Goal: Obtain resource: Download file/media

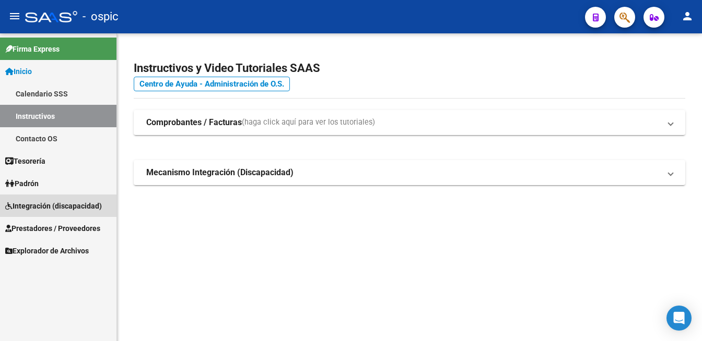
click at [44, 209] on span "Integración (discapacidad)" at bounding box center [53, 205] width 97 height 11
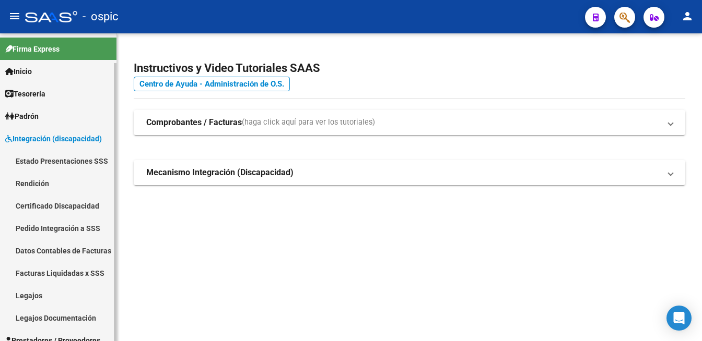
click at [51, 138] on span "Integración (discapacidad)" at bounding box center [53, 138] width 97 height 11
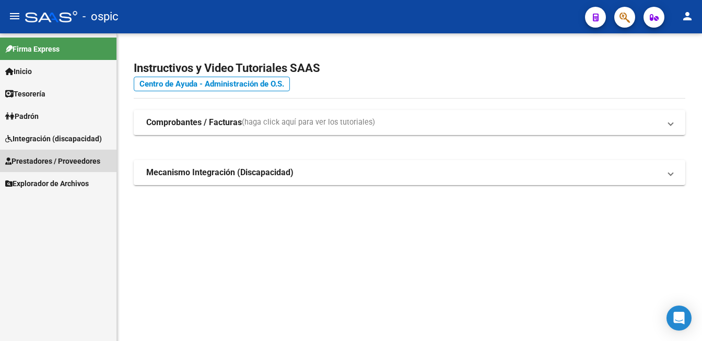
click at [53, 156] on span "Prestadores / Proveedores" at bounding box center [52, 161] width 95 height 11
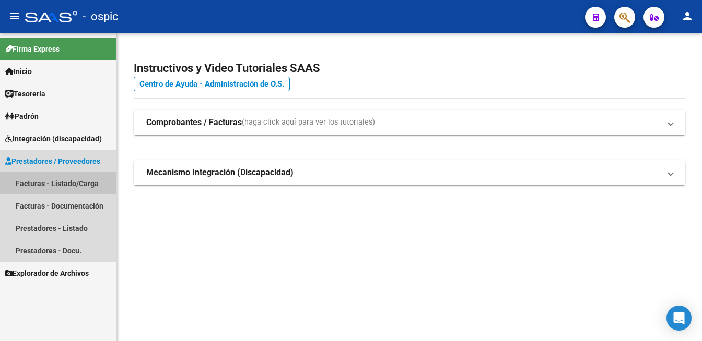
click at [49, 179] on link "Facturas - Listado/Carga" at bounding box center [58, 183] width 116 height 22
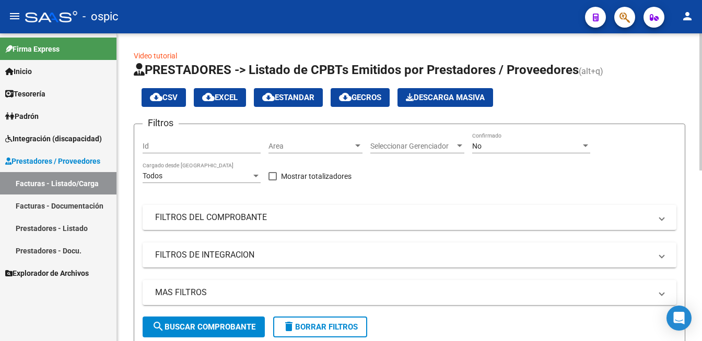
click at [528, 147] on div "No" at bounding box center [526, 146] width 109 height 9
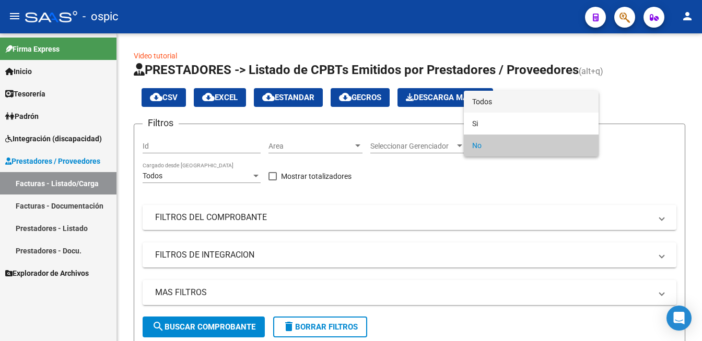
click at [516, 102] on span "Todos" at bounding box center [531, 102] width 118 height 22
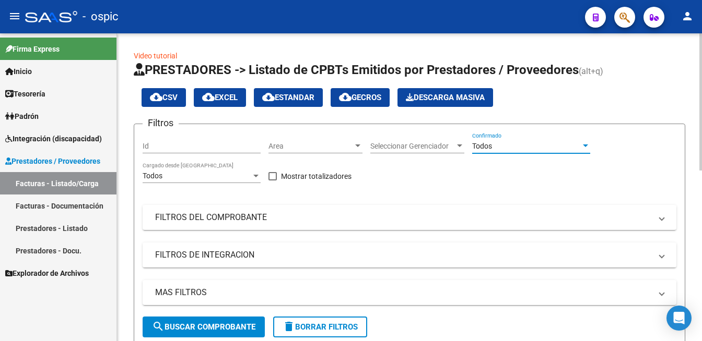
drag, startPoint x: 215, startPoint y: 328, endPoint x: 228, endPoint y: 306, distance: 25.3
click at [216, 325] on span "search Buscar Comprobante" at bounding box center [203, 327] width 103 height 9
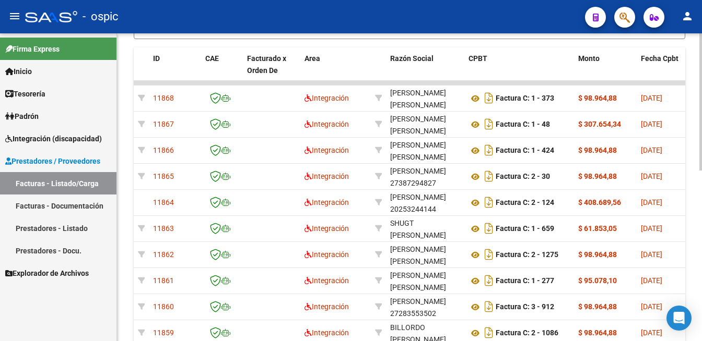
click at [692, 291] on div at bounding box center [700, 187] width 3 height 308
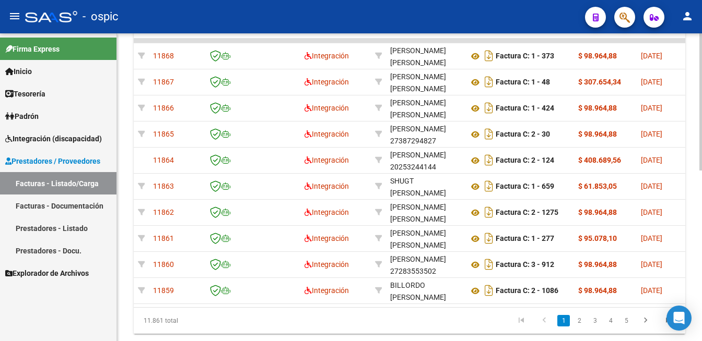
scroll to position [384, 0]
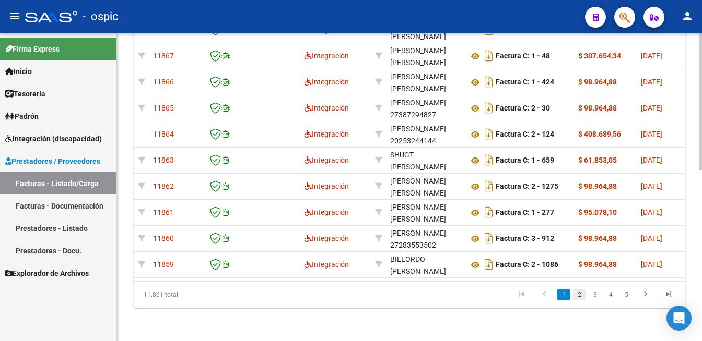
click at [575, 296] on link "2" at bounding box center [579, 294] width 13 height 11
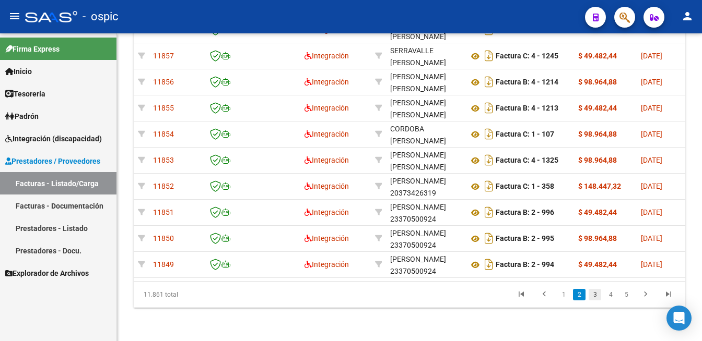
click at [591, 296] on link "3" at bounding box center [594, 294] width 13 height 11
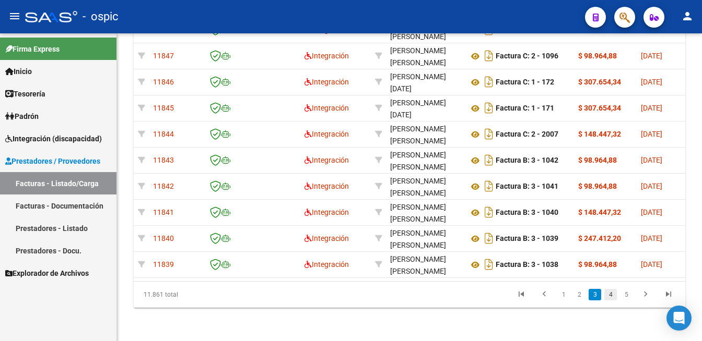
click at [610, 298] on link "4" at bounding box center [610, 294] width 13 height 11
click at [610, 292] on link "5" at bounding box center [610, 294] width 13 height 11
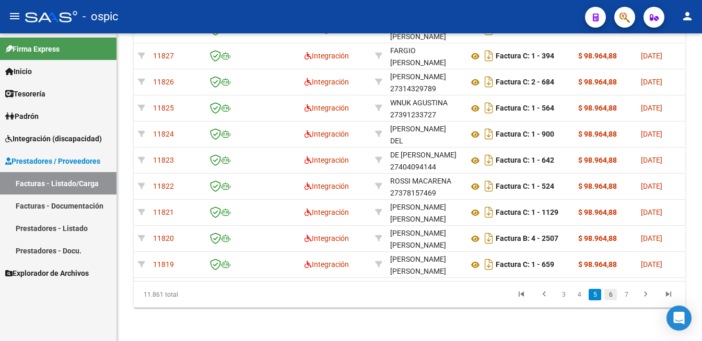
click at [612, 297] on link "6" at bounding box center [610, 294] width 13 height 11
click at [608, 295] on link "7" at bounding box center [610, 294] width 13 height 11
click at [608, 295] on link "8" at bounding box center [610, 294] width 13 height 11
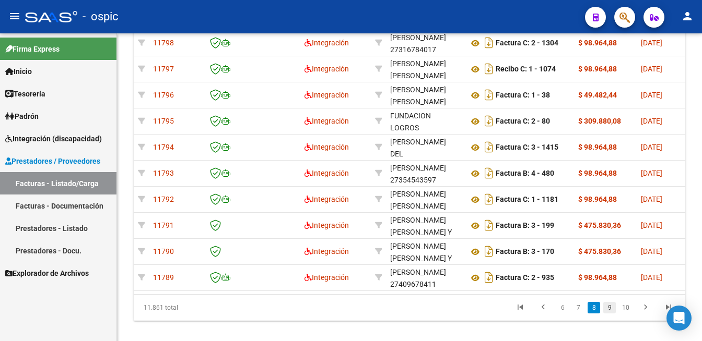
scroll to position [342, 0]
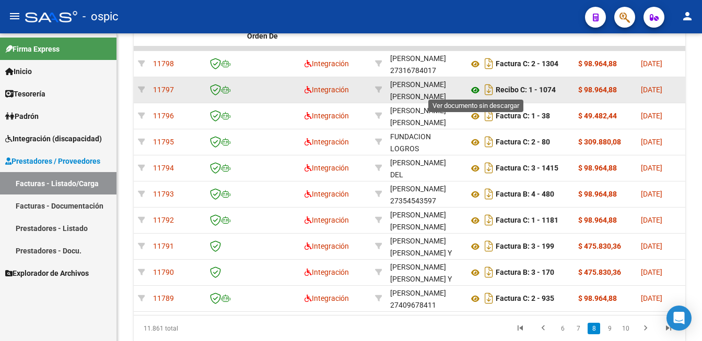
click at [472, 88] on icon at bounding box center [475, 90] width 14 height 13
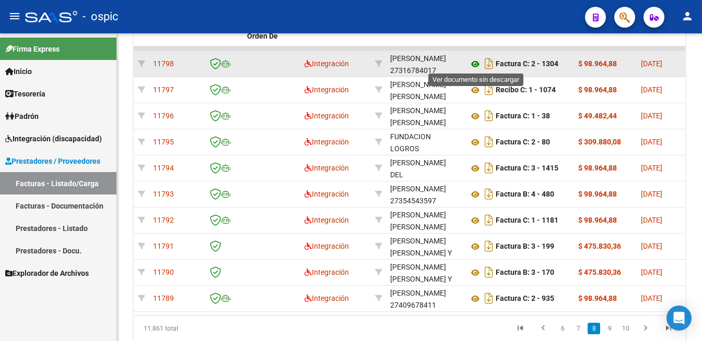
click at [474, 61] on icon at bounding box center [475, 64] width 14 height 13
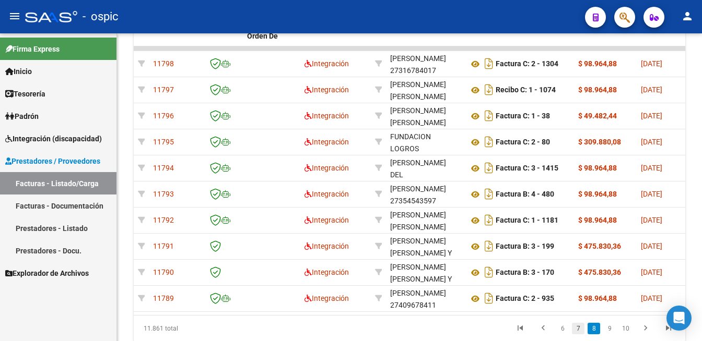
click at [581, 335] on link "7" at bounding box center [578, 328] width 13 height 11
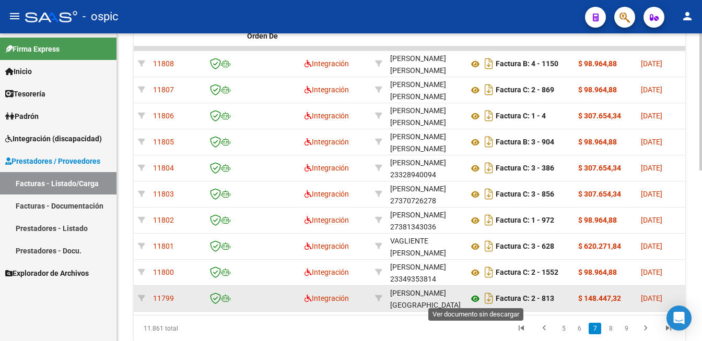
click at [472, 294] on icon at bounding box center [475, 299] width 14 height 13
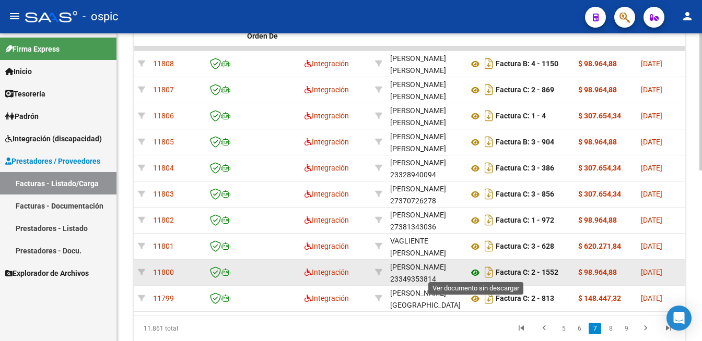
click at [473, 273] on icon at bounding box center [475, 273] width 14 height 13
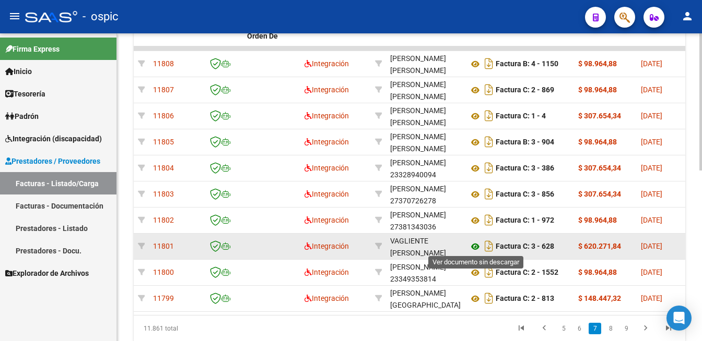
click at [474, 242] on icon at bounding box center [475, 247] width 14 height 13
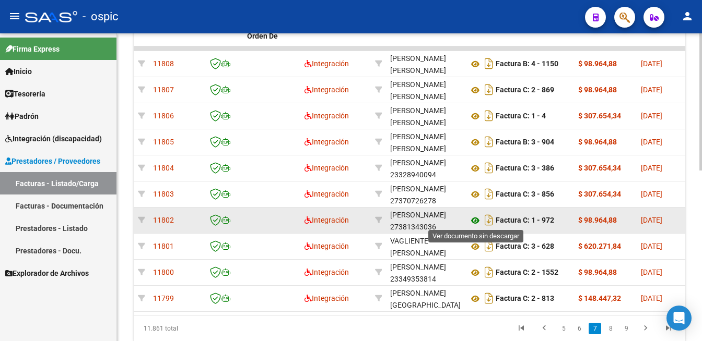
click at [476, 217] on icon at bounding box center [475, 221] width 14 height 13
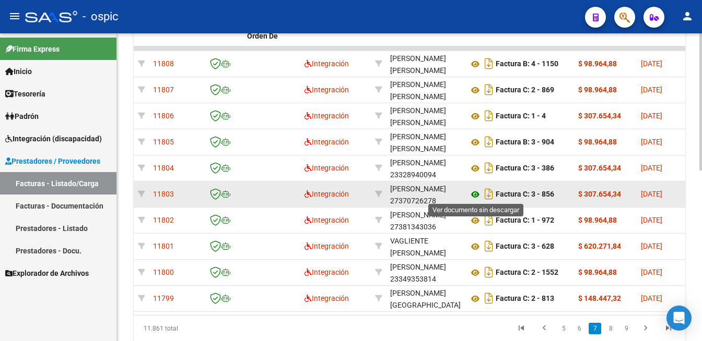
click at [476, 191] on icon at bounding box center [475, 194] width 14 height 13
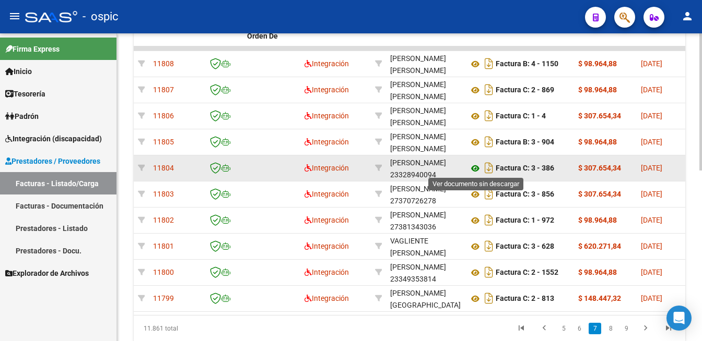
click at [476, 164] on icon at bounding box center [475, 168] width 14 height 13
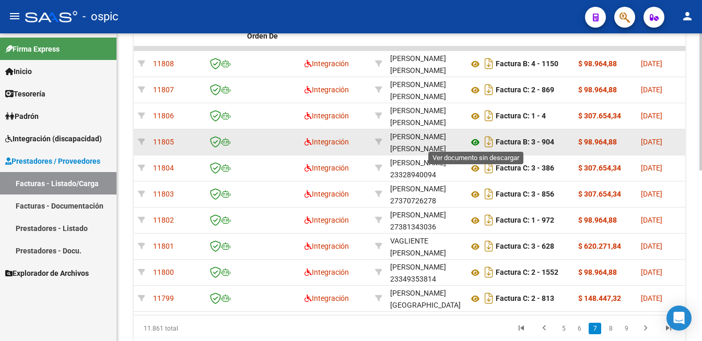
click at [476, 140] on icon at bounding box center [475, 142] width 14 height 13
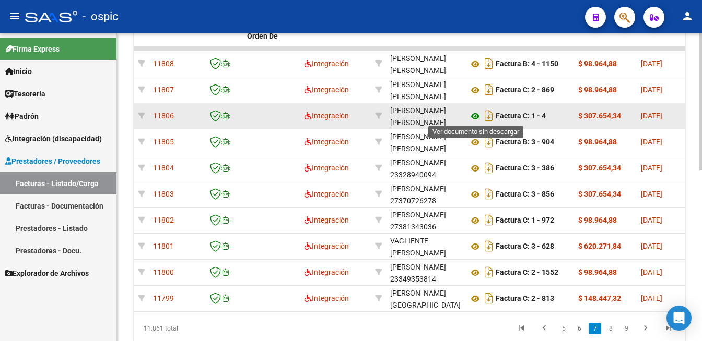
click at [471, 115] on icon at bounding box center [475, 116] width 14 height 13
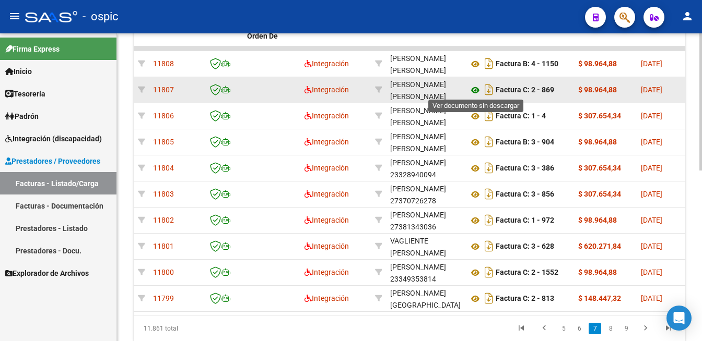
click at [474, 85] on icon at bounding box center [475, 90] width 14 height 13
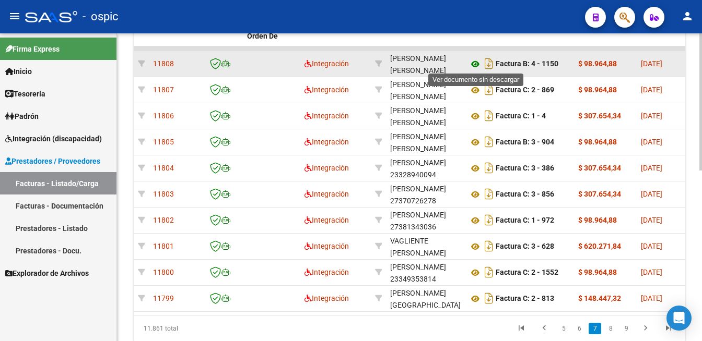
click at [472, 61] on icon at bounding box center [475, 64] width 14 height 13
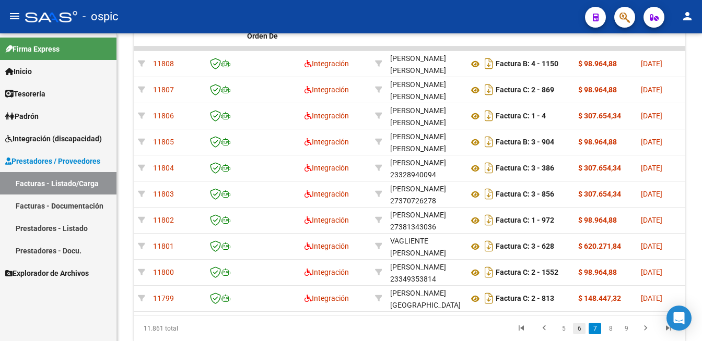
click at [577, 335] on link "6" at bounding box center [579, 328] width 13 height 11
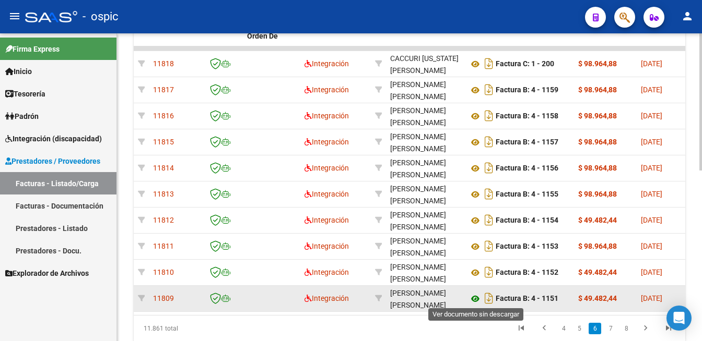
click at [475, 296] on icon at bounding box center [475, 299] width 14 height 13
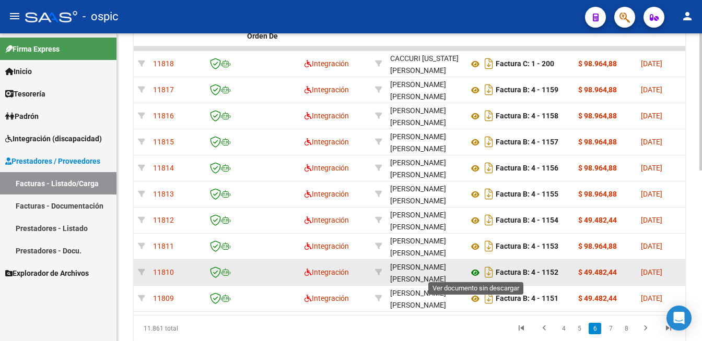
click at [474, 270] on icon at bounding box center [475, 273] width 14 height 13
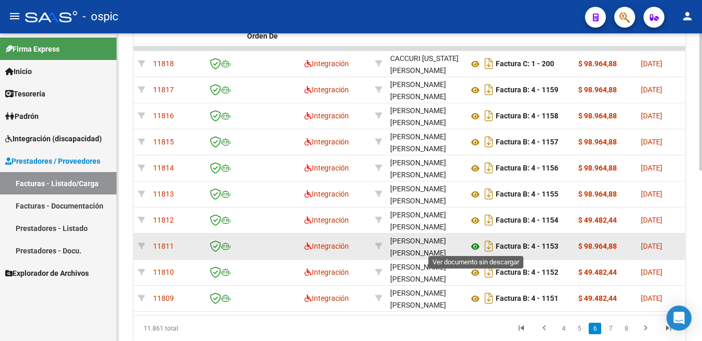
click at [473, 244] on icon at bounding box center [475, 247] width 14 height 13
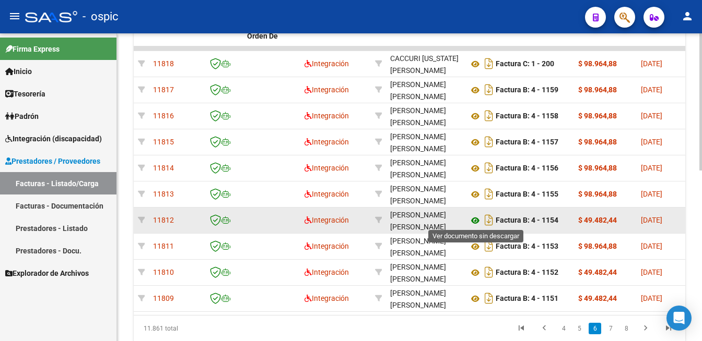
click at [476, 217] on icon at bounding box center [475, 221] width 14 height 13
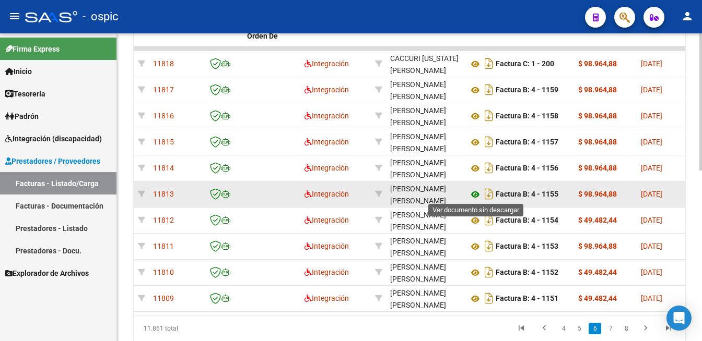
click at [476, 191] on icon at bounding box center [475, 194] width 14 height 13
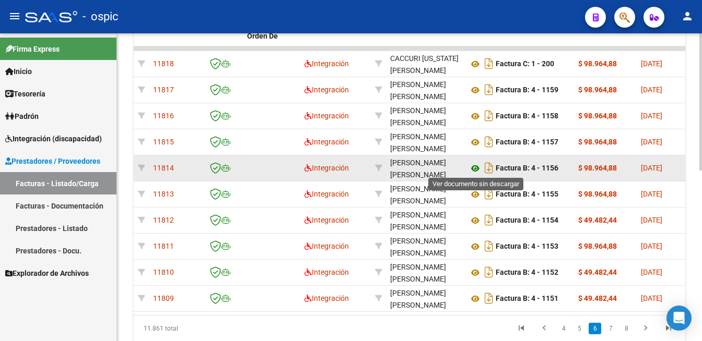
click at [476, 166] on icon at bounding box center [475, 168] width 14 height 13
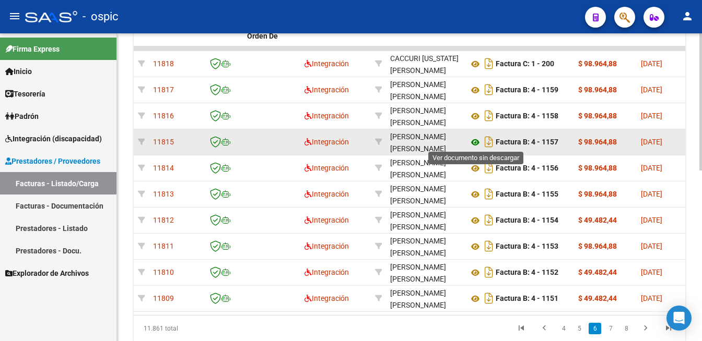
click at [476, 144] on icon at bounding box center [475, 142] width 14 height 13
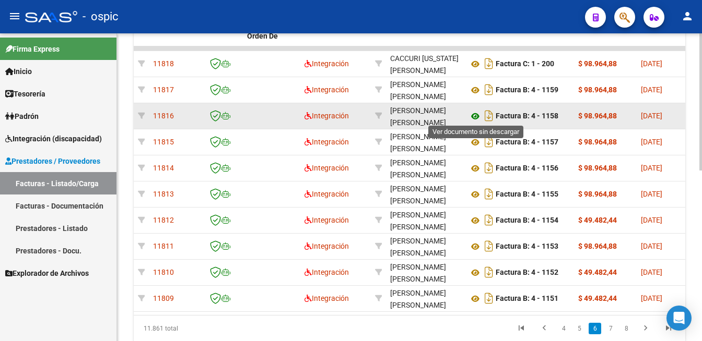
click at [476, 114] on icon at bounding box center [475, 116] width 14 height 13
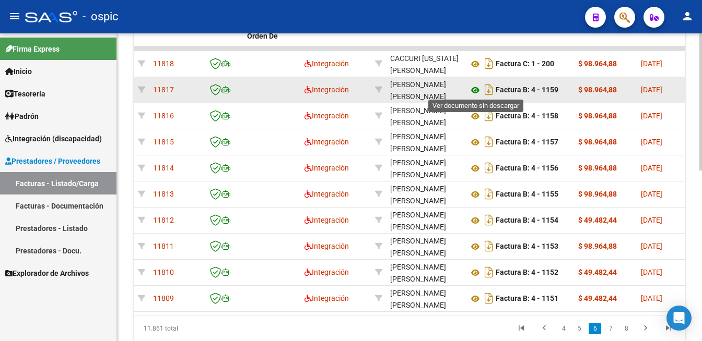
click at [474, 86] on icon at bounding box center [475, 90] width 14 height 13
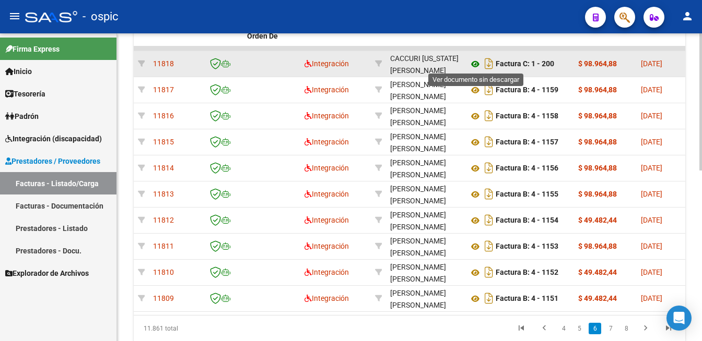
click at [472, 63] on icon at bounding box center [475, 64] width 14 height 13
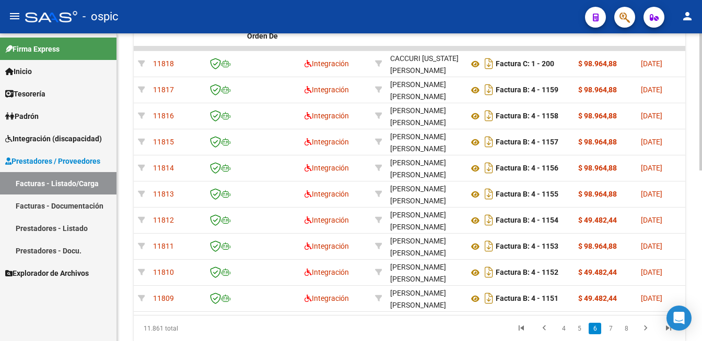
scroll to position [339, 0]
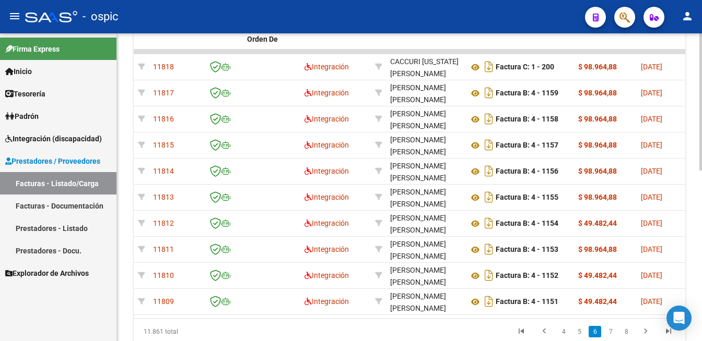
click at [692, 171] on div at bounding box center [700, 101] width 3 height 137
click at [579, 336] on link "5" at bounding box center [579, 331] width 13 height 11
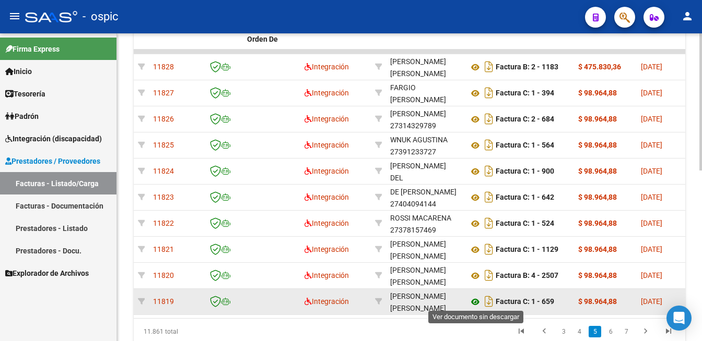
click at [476, 301] on icon at bounding box center [475, 302] width 14 height 13
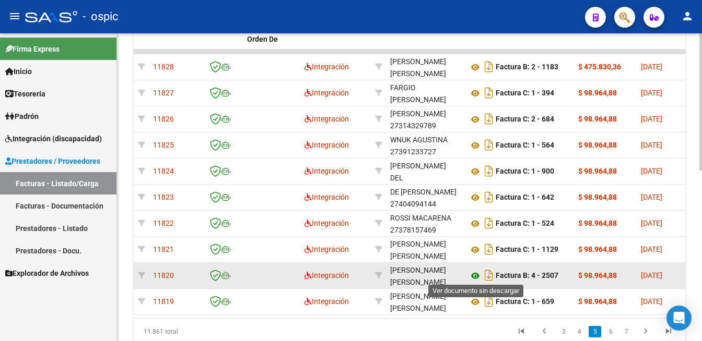
click at [472, 274] on icon at bounding box center [475, 276] width 14 height 13
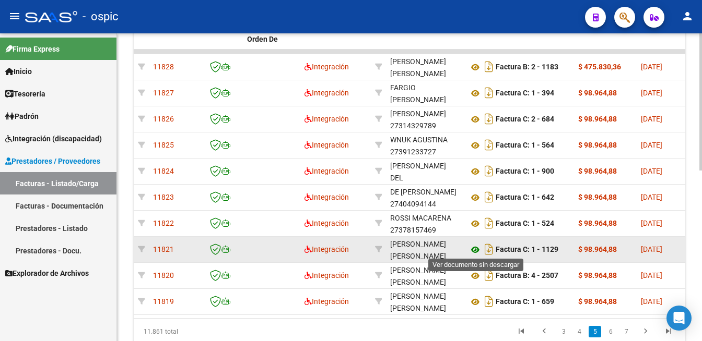
click at [472, 245] on icon at bounding box center [475, 250] width 14 height 13
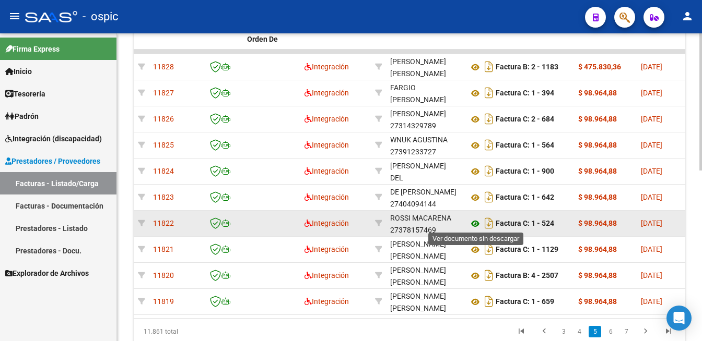
click at [474, 220] on icon at bounding box center [475, 224] width 14 height 13
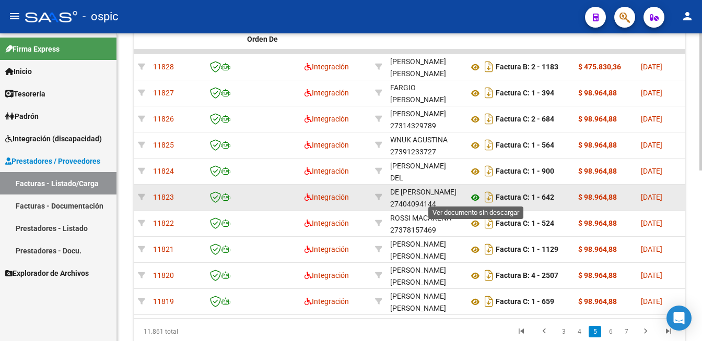
click at [474, 196] on icon at bounding box center [475, 198] width 14 height 13
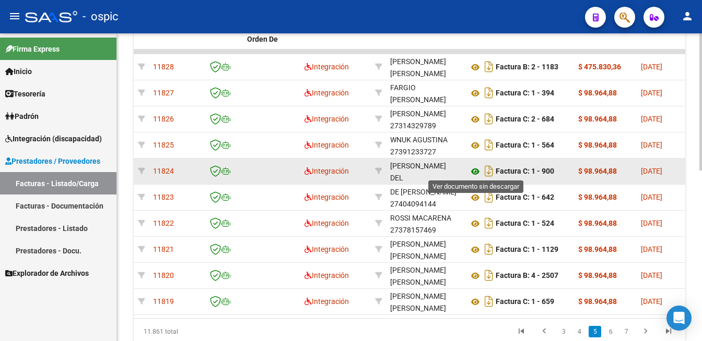
click at [470, 168] on icon at bounding box center [475, 172] width 14 height 13
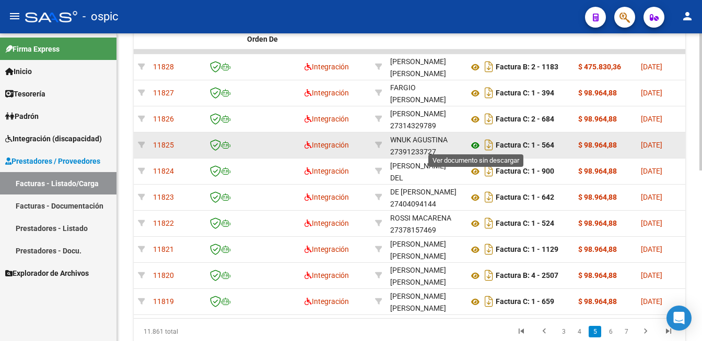
click at [473, 140] on icon at bounding box center [475, 145] width 14 height 13
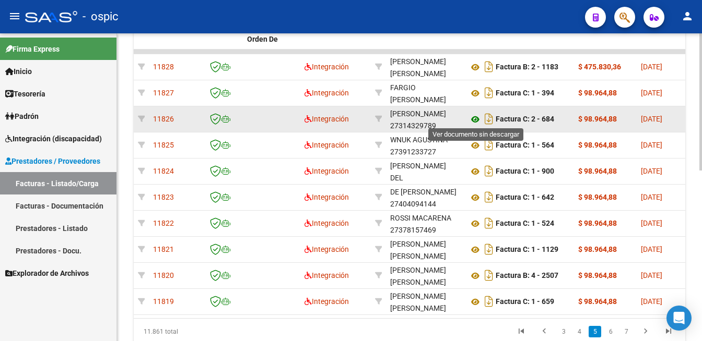
click at [474, 114] on icon at bounding box center [475, 119] width 14 height 13
drag, startPoint x: 470, startPoint y: 118, endPoint x: 466, endPoint y: 114, distance: 5.9
click at [470, 117] on icon at bounding box center [475, 119] width 14 height 13
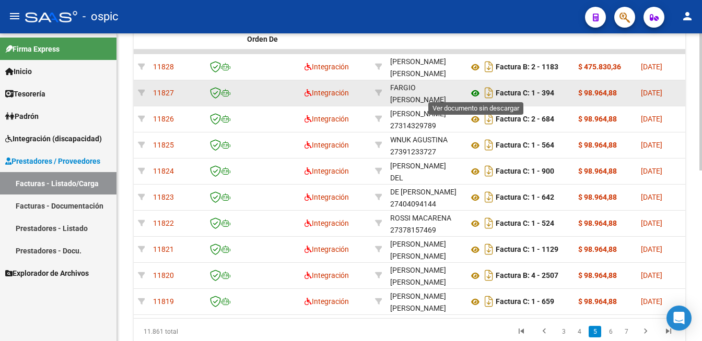
click at [475, 92] on icon at bounding box center [475, 93] width 14 height 13
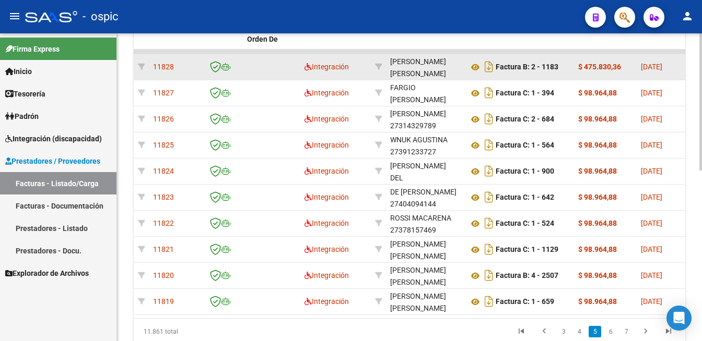
scroll to position [318, 0]
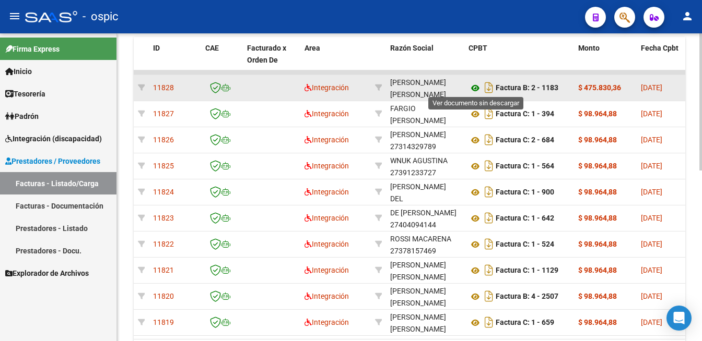
click at [477, 88] on icon at bounding box center [475, 88] width 14 height 13
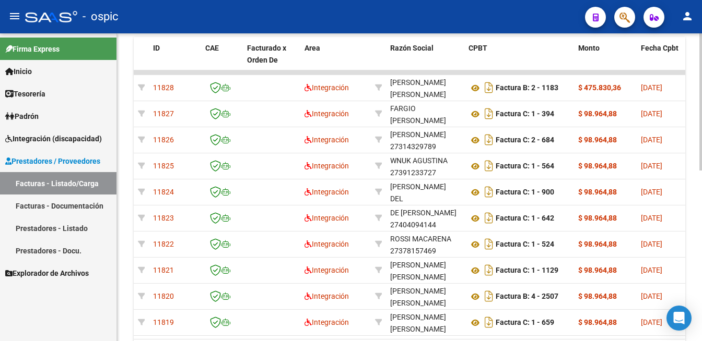
scroll to position [344, 0]
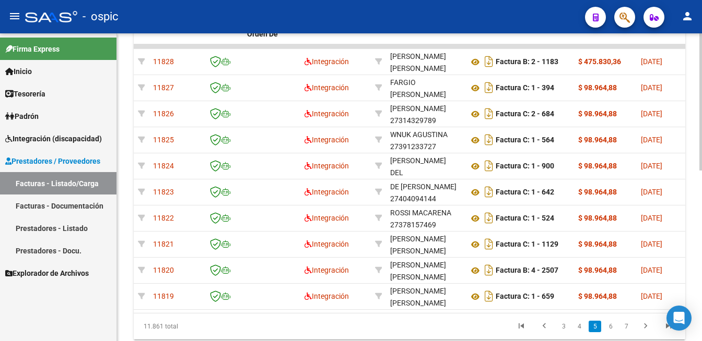
click at [692, 171] on div at bounding box center [700, 101] width 3 height 137
click at [579, 333] on link "4" at bounding box center [579, 326] width 13 height 11
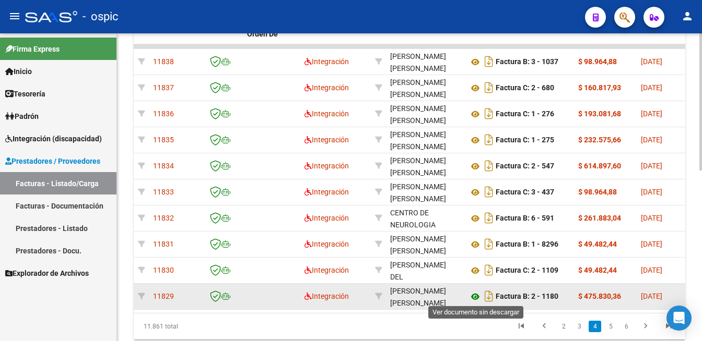
click at [477, 296] on icon at bounding box center [475, 297] width 14 height 13
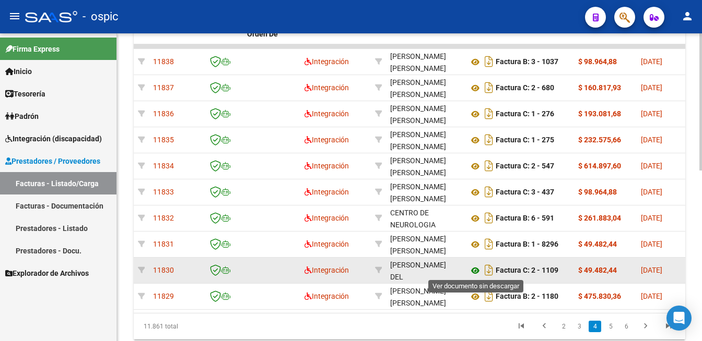
click at [476, 268] on icon at bounding box center [475, 271] width 14 height 13
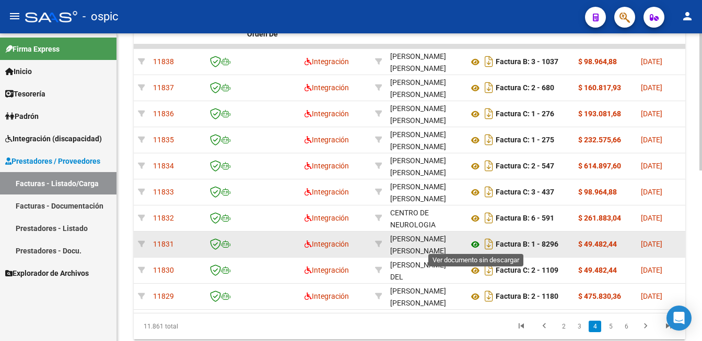
click at [476, 245] on icon at bounding box center [475, 245] width 14 height 13
click at [474, 244] on icon at bounding box center [475, 245] width 14 height 13
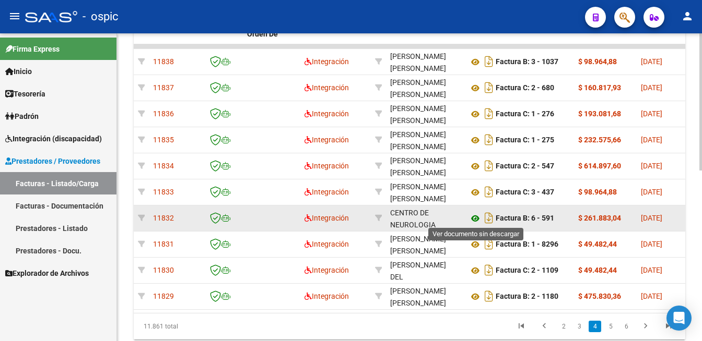
click at [475, 217] on icon at bounding box center [475, 219] width 14 height 13
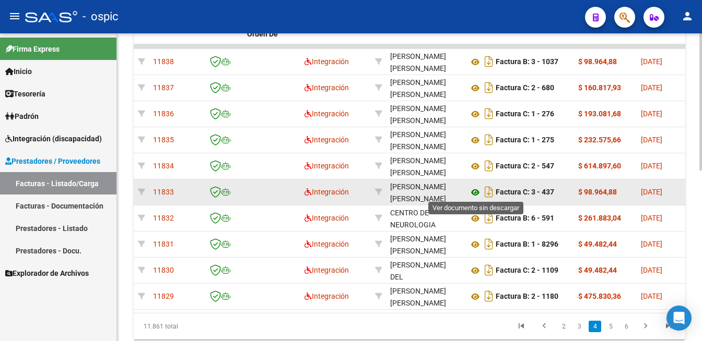
click at [476, 191] on icon at bounding box center [475, 192] width 14 height 13
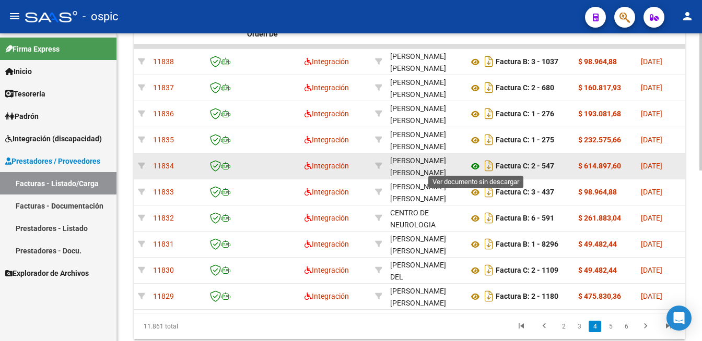
click at [476, 162] on icon at bounding box center [475, 166] width 14 height 13
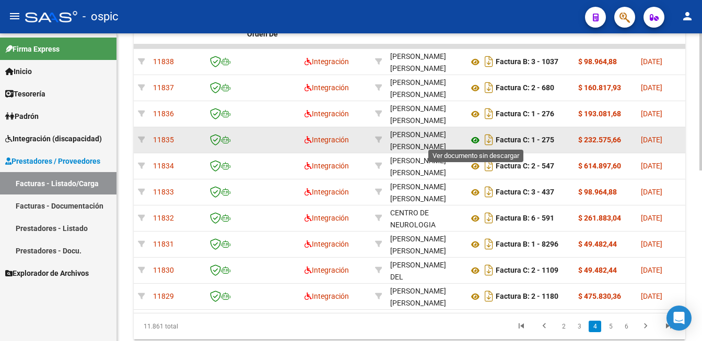
click at [476, 135] on icon at bounding box center [475, 140] width 14 height 13
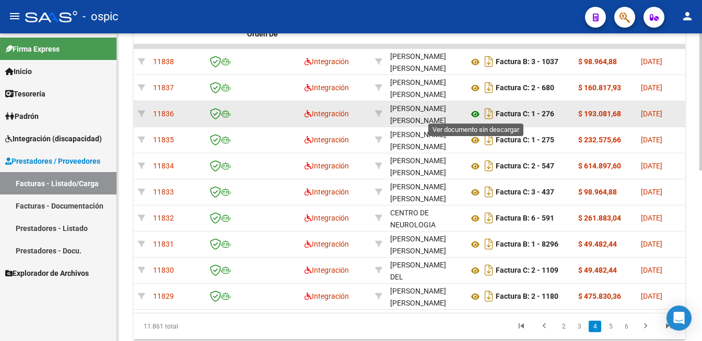
click at [478, 111] on icon at bounding box center [475, 114] width 14 height 13
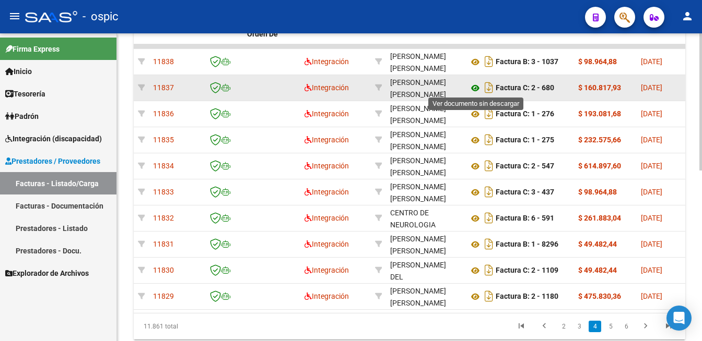
click at [470, 85] on icon at bounding box center [475, 88] width 14 height 13
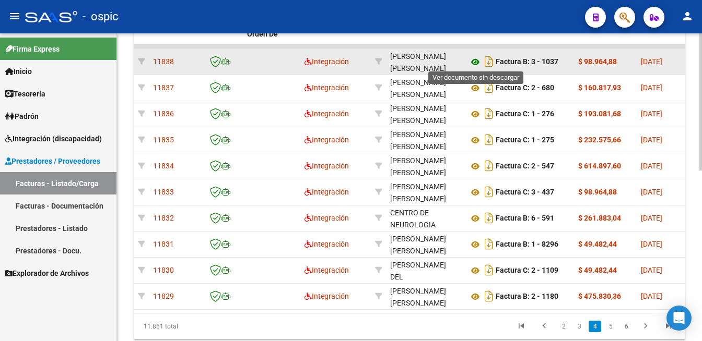
click at [473, 62] on icon at bounding box center [475, 62] width 14 height 13
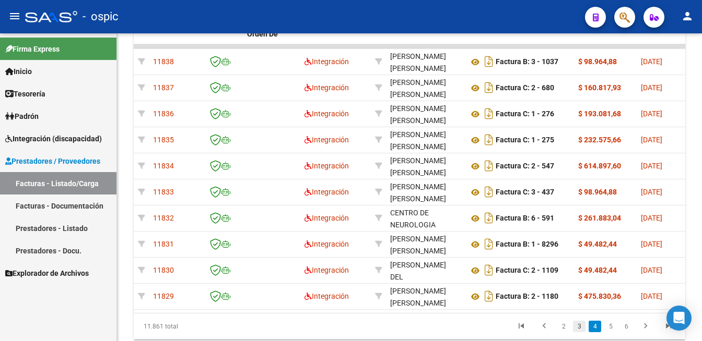
click at [574, 333] on link "3" at bounding box center [579, 326] width 13 height 11
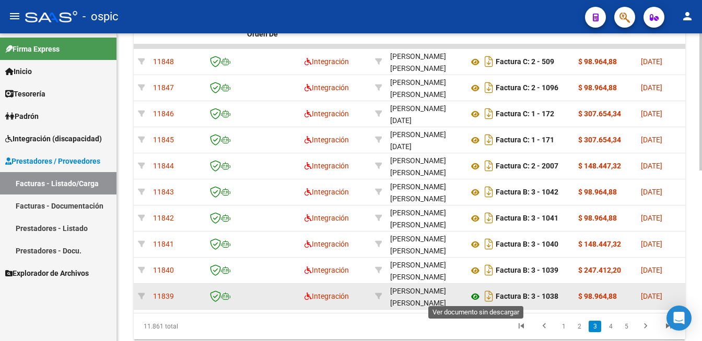
click at [474, 295] on icon at bounding box center [475, 297] width 14 height 13
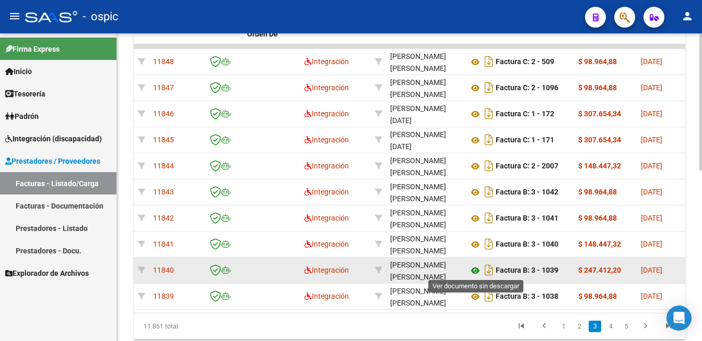
click at [473, 265] on icon at bounding box center [475, 271] width 14 height 13
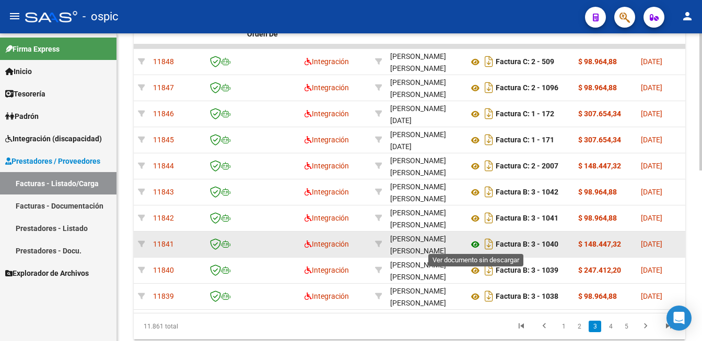
click at [473, 242] on icon at bounding box center [475, 245] width 14 height 13
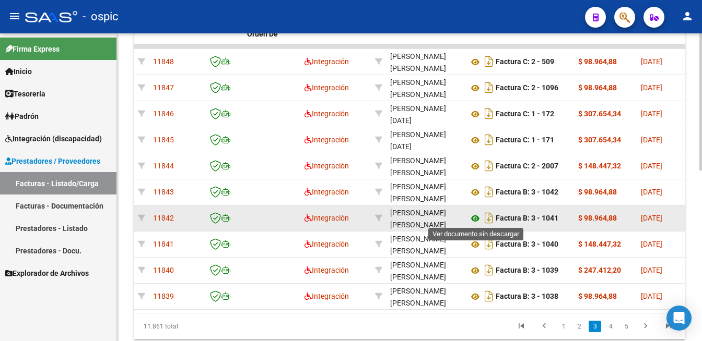
click at [473, 218] on icon at bounding box center [475, 219] width 14 height 13
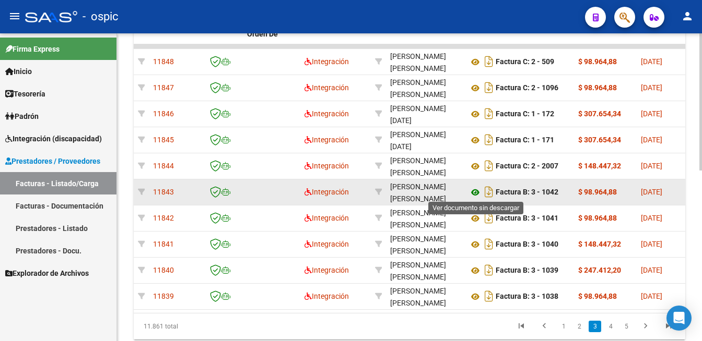
click at [476, 188] on icon at bounding box center [475, 192] width 14 height 13
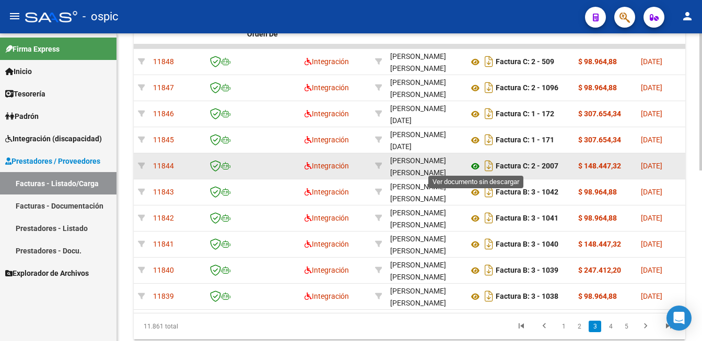
click at [474, 166] on icon at bounding box center [475, 166] width 14 height 13
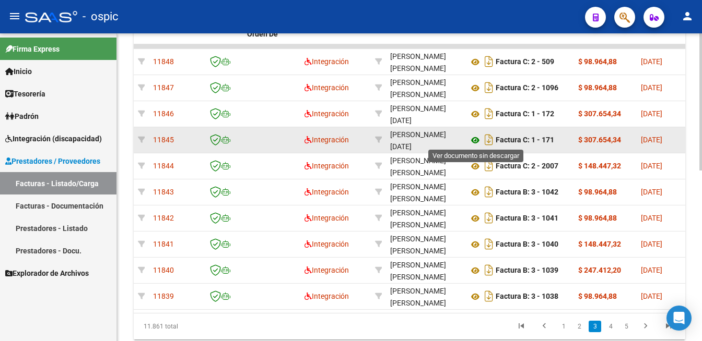
click at [474, 138] on icon at bounding box center [475, 140] width 14 height 13
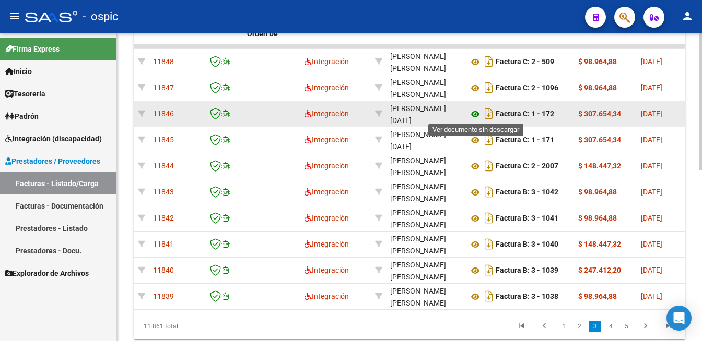
click at [476, 111] on icon at bounding box center [475, 114] width 14 height 13
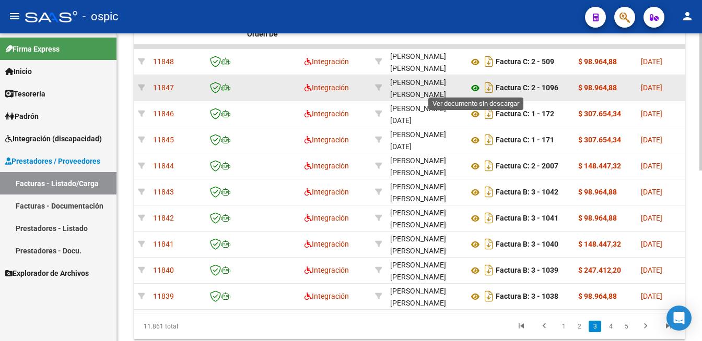
click at [473, 88] on icon at bounding box center [475, 88] width 14 height 13
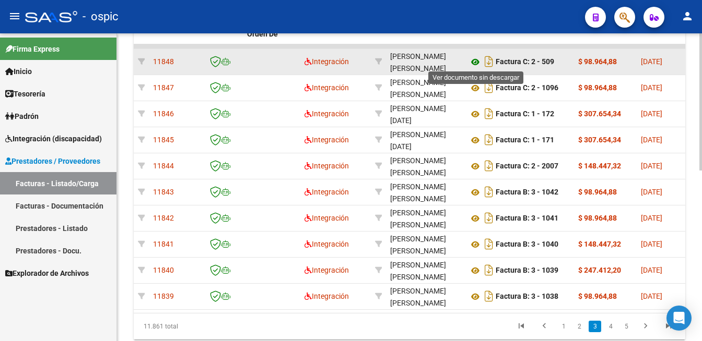
click at [474, 59] on icon at bounding box center [475, 62] width 14 height 13
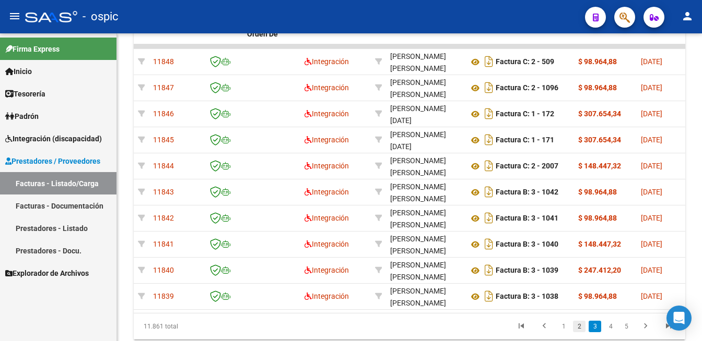
click at [580, 333] on link "2" at bounding box center [579, 326] width 13 height 11
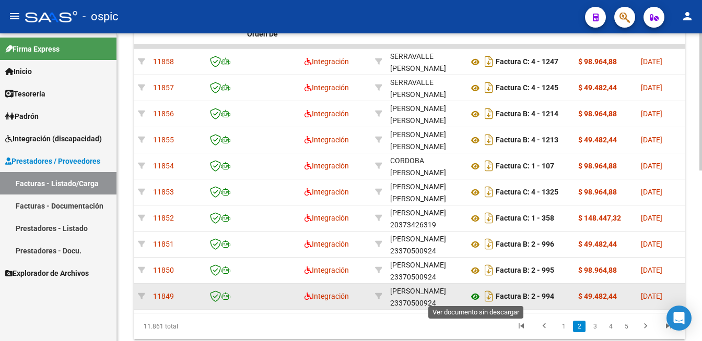
click at [476, 294] on icon at bounding box center [475, 297] width 14 height 13
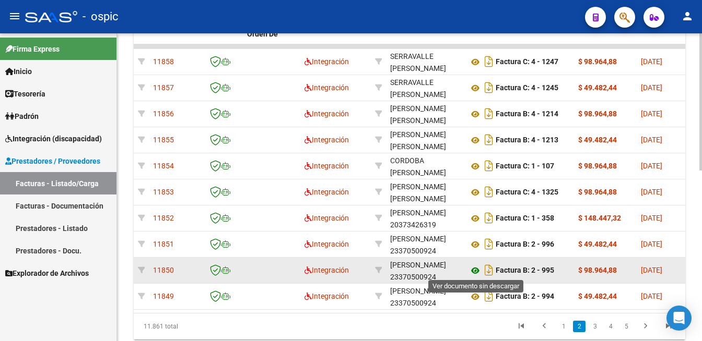
click at [473, 265] on icon at bounding box center [475, 271] width 14 height 13
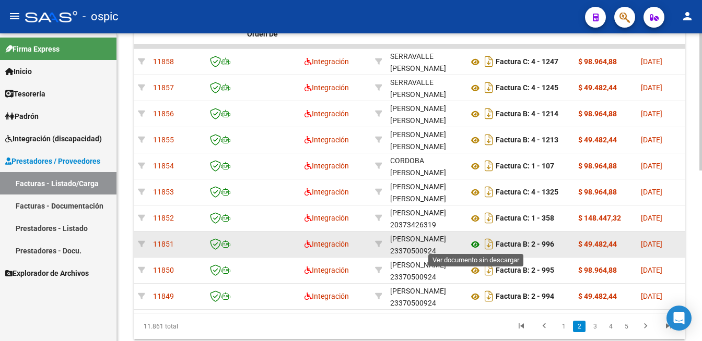
click at [478, 240] on icon at bounding box center [475, 245] width 14 height 13
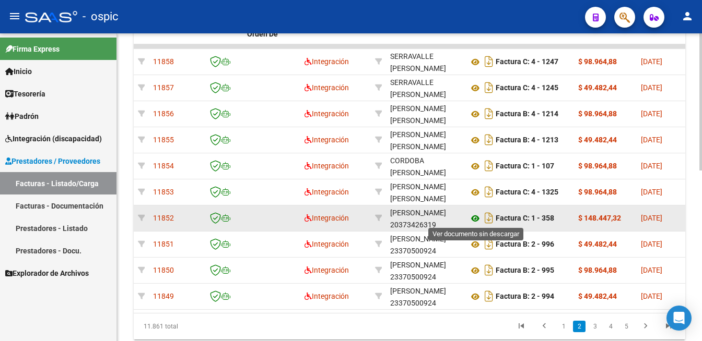
click at [472, 220] on icon at bounding box center [475, 219] width 14 height 13
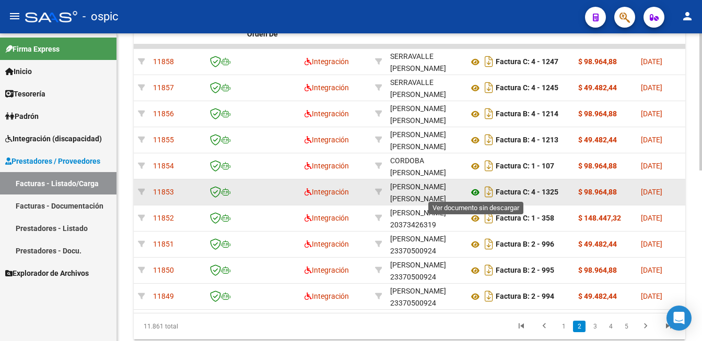
click at [476, 193] on icon at bounding box center [475, 192] width 14 height 13
click at [478, 188] on icon at bounding box center [475, 192] width 14 height 13
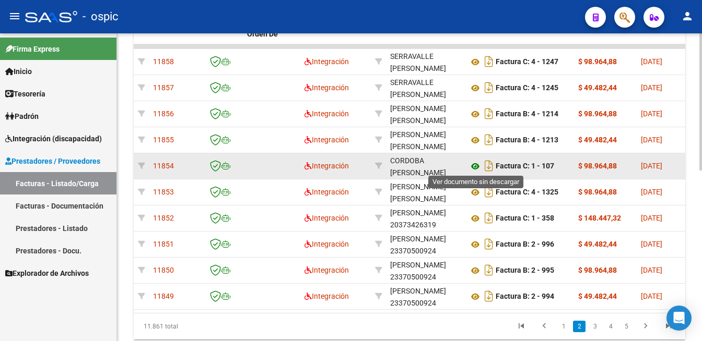
click at [470, 164] on icon at bounding box center [475, 166] width 14 height 13
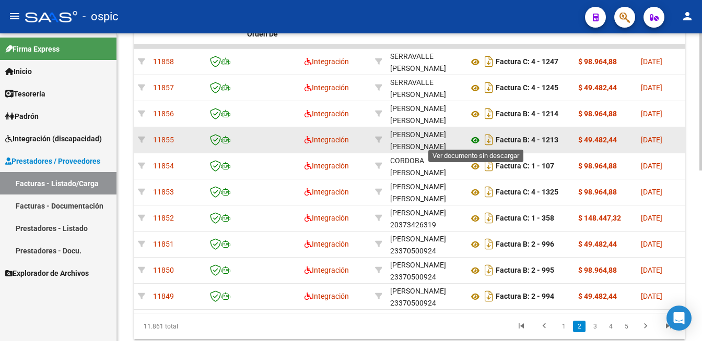
click at [474, 137] on icon at bounding box center [475, 140] width 14 height 13
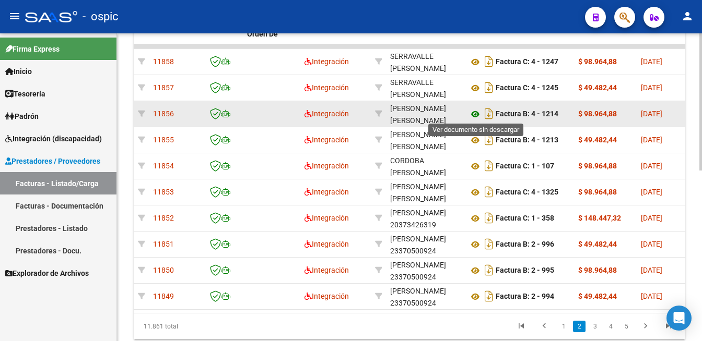
click at [476, 111] on icon at bounding box center [475, 114] width 14 height 13
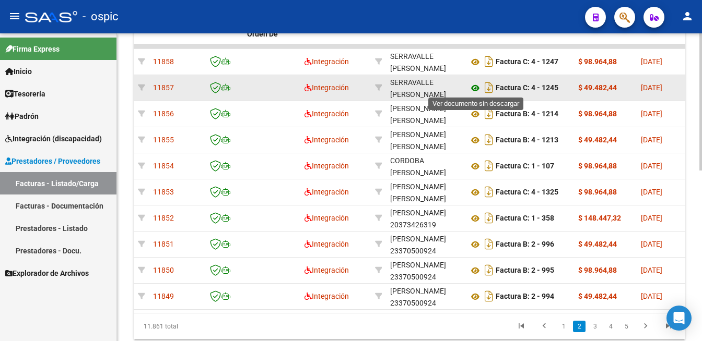
click at [476, 85] on icon at bounding box center [475, 88] width 14 height 13
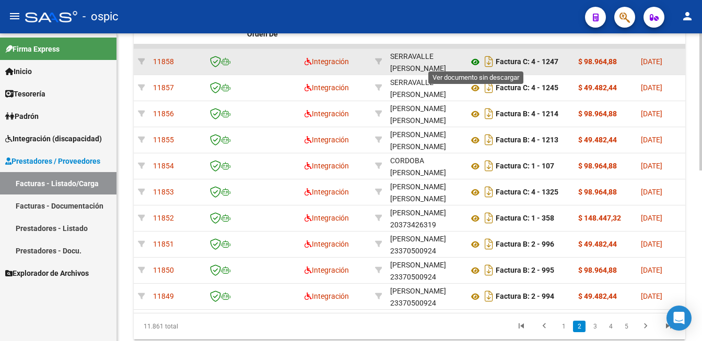
click at [474, 59] on icon at bounding box center [475, 62] width 14 height 13
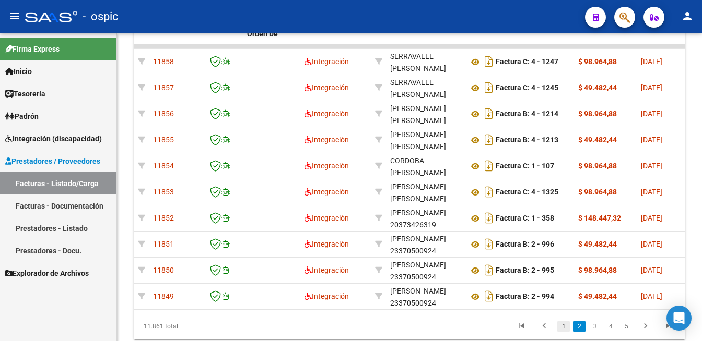
click at [566, 333] on link "1" at bounding box center [563, 326] width 13 height 11
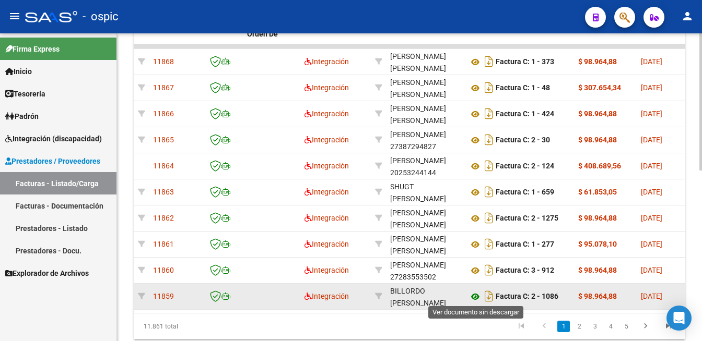
click at [476, 295] on icon at bounding box center [475, 297] width 14 height 13
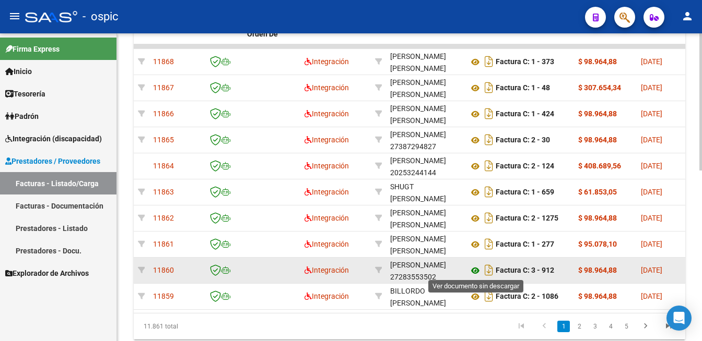
click at [473, 267] on icon at bounding box center [475, 271] width 14 height 13
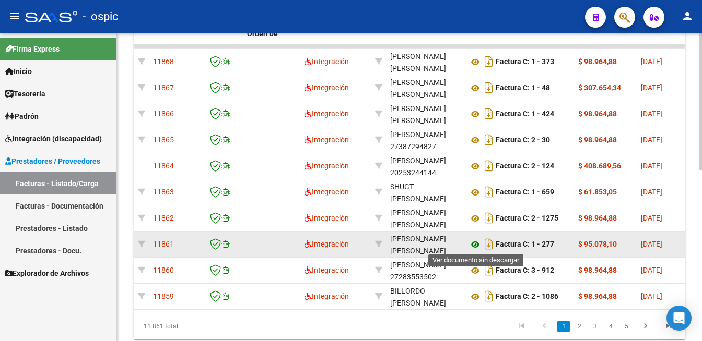
click at [472, 241] on icon at bounding box center [475, 245] width 14 height 13
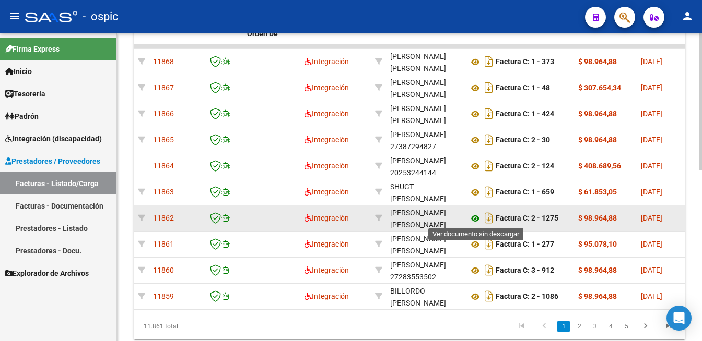
click at [480, 219] on icon at bounding box center [475, 219] width 14 height 13
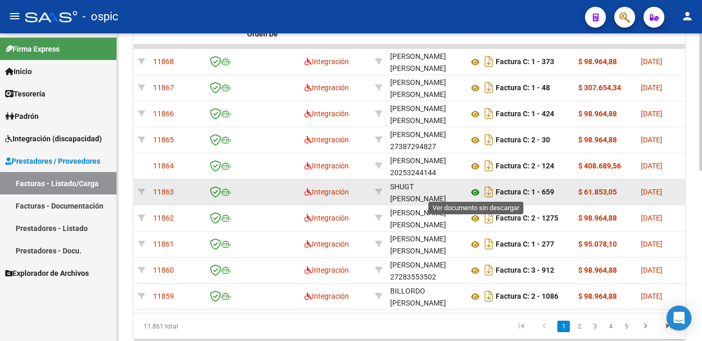
click at [474, 188] on icon at bounding box center [475, 192] width 14 height 13
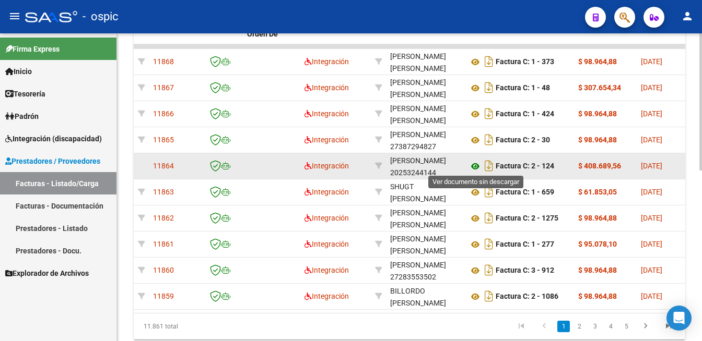
click at [475, 163] on icon at bounding box center [475, 166] width 14 height 13
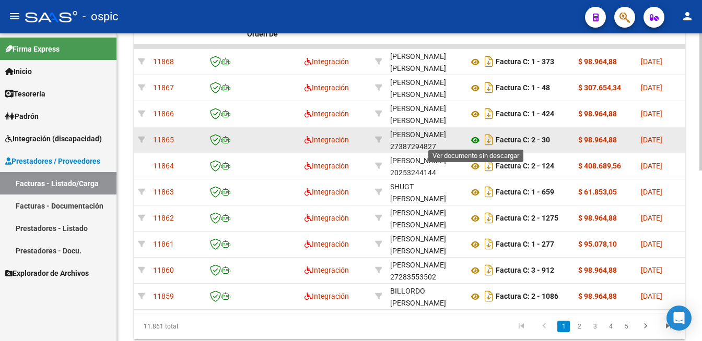
click at [475, 136] on icon at bounding box center [475, 140] width 14 height 13
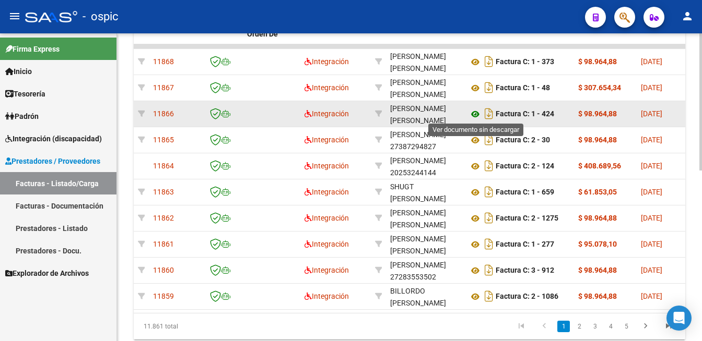
click at [470, 111] on icon at bounding box center [475, 114] width 14 height 13
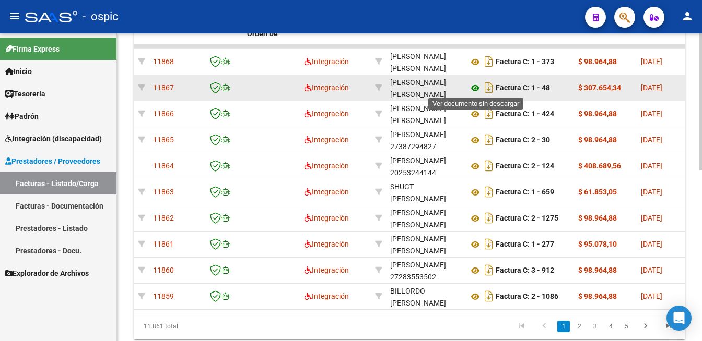
click at [473, 86] on icon at bounding box center [475, 88] width 14 height 13
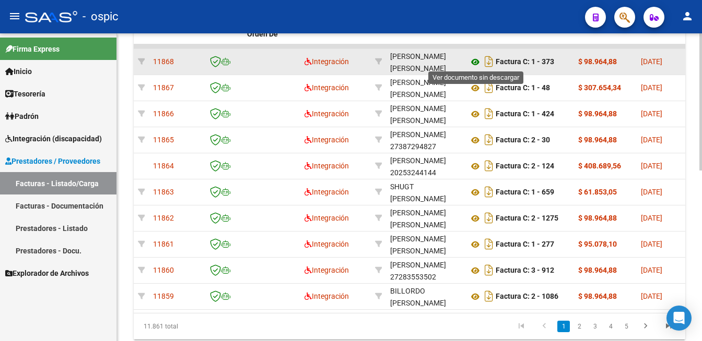
click at [474, 58] on icon at bounding box center [475, 62] width 14 height 13
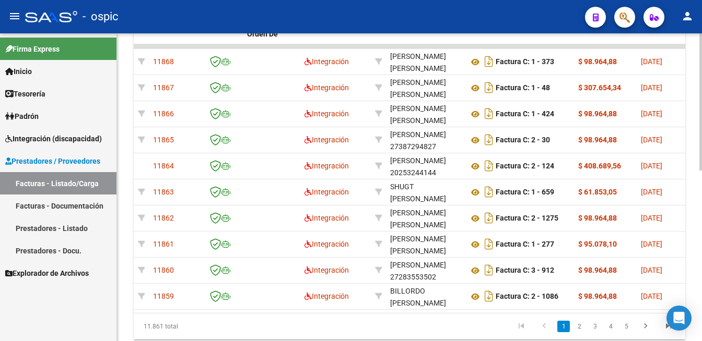
scroll to position [339, 0]
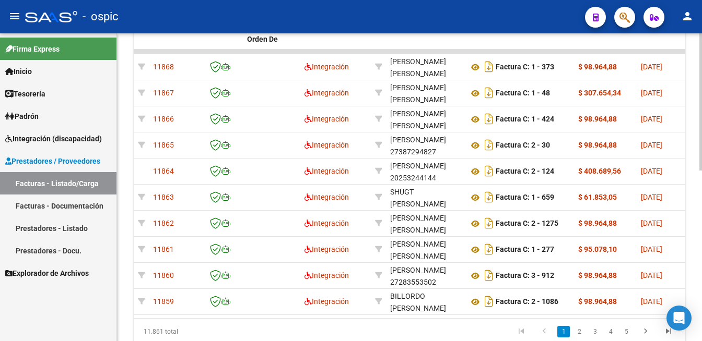
click at [692, 171] on div at bounding box center [700, 101] width 3 height 137
click at [575, 336] on link "2" at bounding box center [579, 331] width 13 height 11
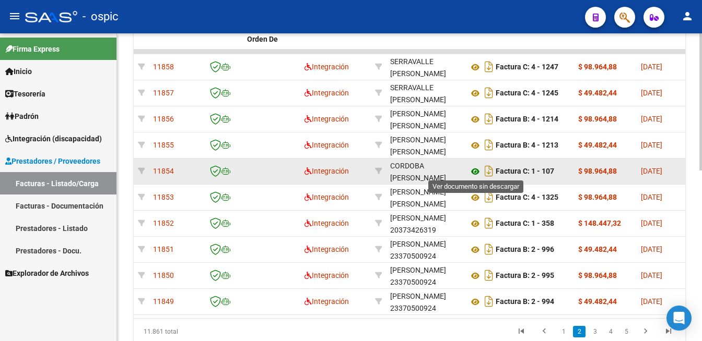
click at [476, 170] on icon at bounding box center [475, 172] width 14 height 13
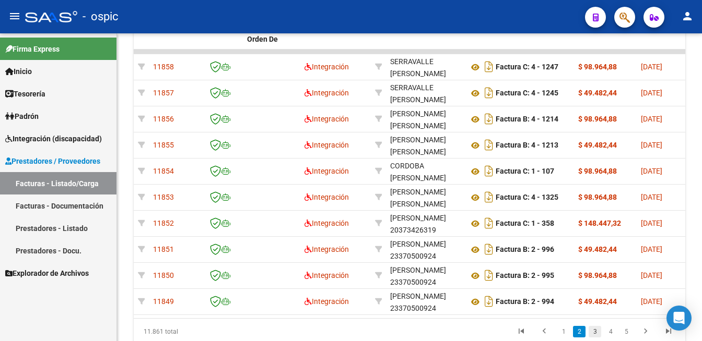
click at [595, 338] on link "3" at bounding box center [594, 331] width 13 height 11
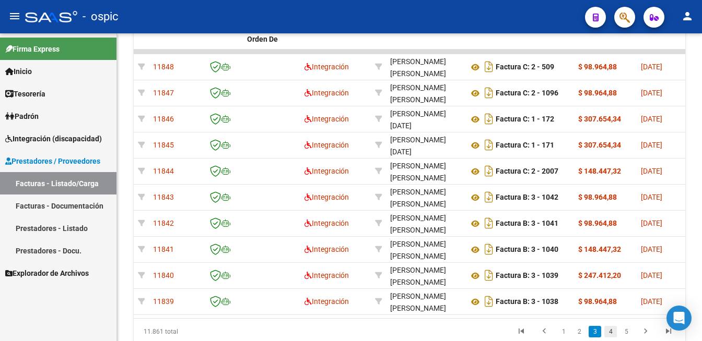
click at [606, 335] on link "4" at bounding box center [610, 331] width 13 height 11
click at [611, 335] on link "5" at bounding box center [610, 331] width 13 height 11
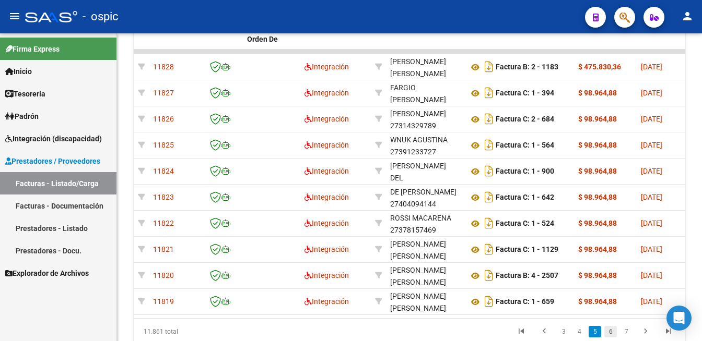
click at [612, 338] on link "6" at bounding box center [610, 331] width 13 height 11
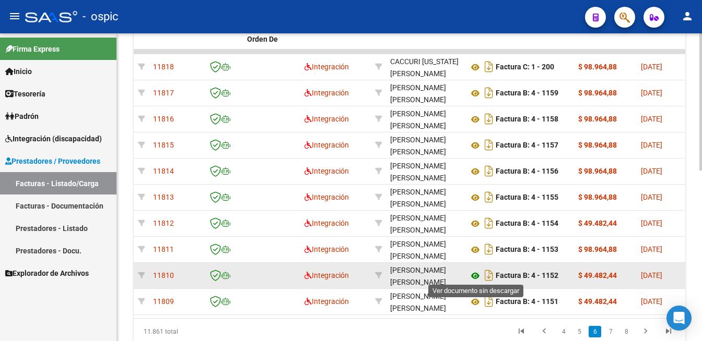
click at [472, 272] on icon at bounding box center [475, 276] width 14 height 13
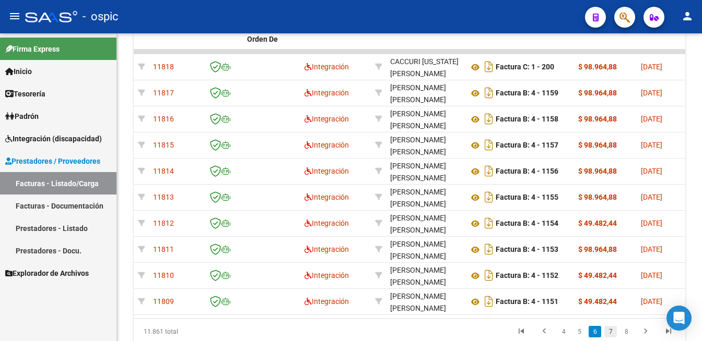
click at [608, 335] on link "7" at bounding box center [610, 331] width 13 height 11
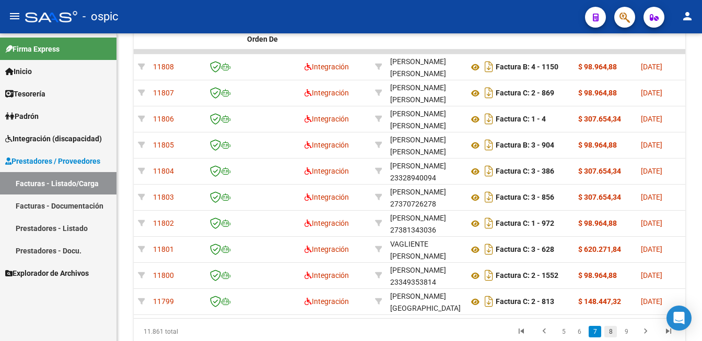
click at [609, 335] on link "8" at bounding box center [610, 331] width 13 height 11
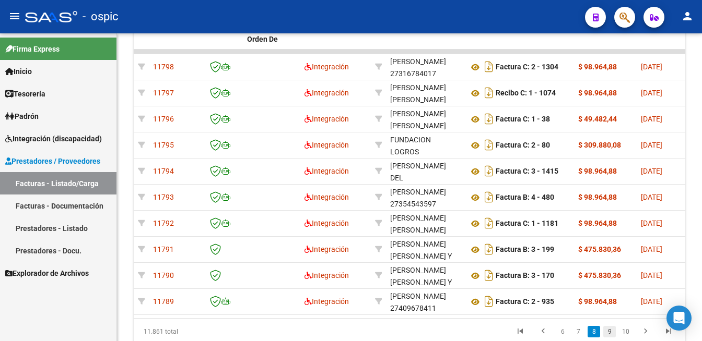
click at [608, 338] on link "9" at bounding box center [609, 331] width 13 height 11
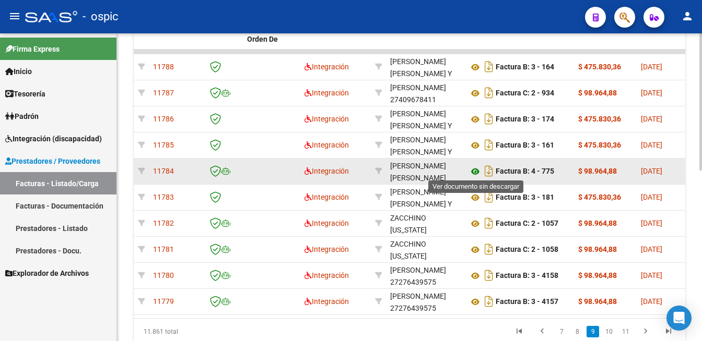
click at [473, 170] on icon at bounding box center [475, 172] width 14 height 13
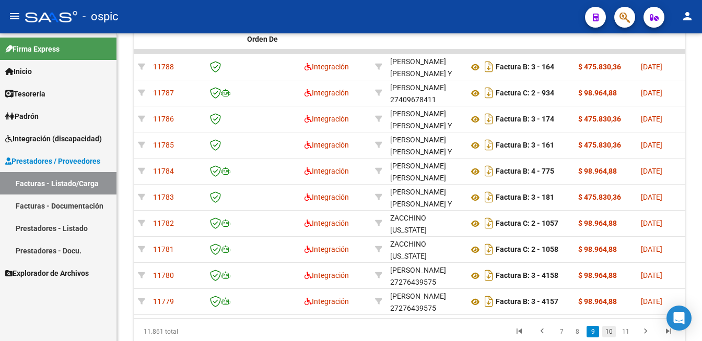
click at [606, 336] on link "10" at bounding box center [609, 331] width 14 height 11
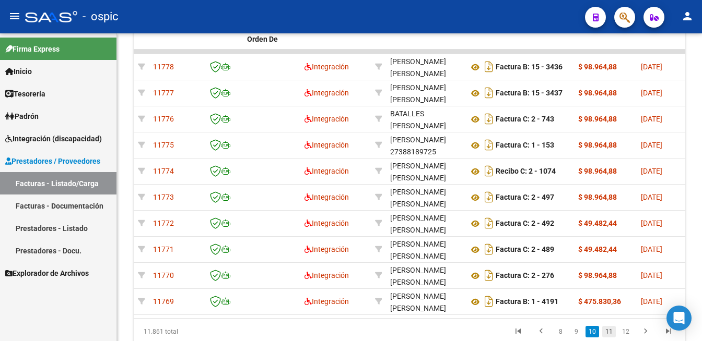
click at [604, 335] on link "11" at bounding box center [609, 331] width 14 height 11
click at [612, 335] on link "12" at bounding box center [609, 331] width 14 height 11
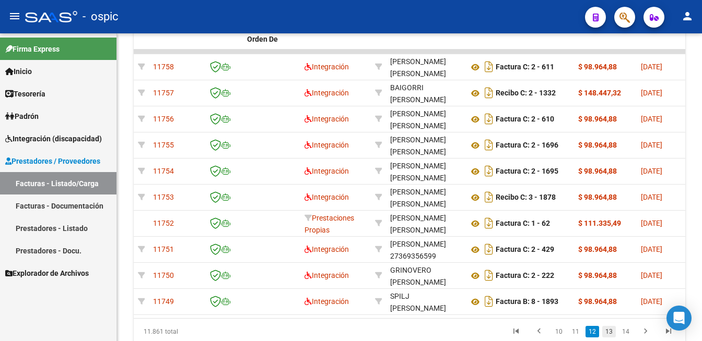
click at [611, 336] on link "13" at bounding box center [609, 331] width 14 height 11
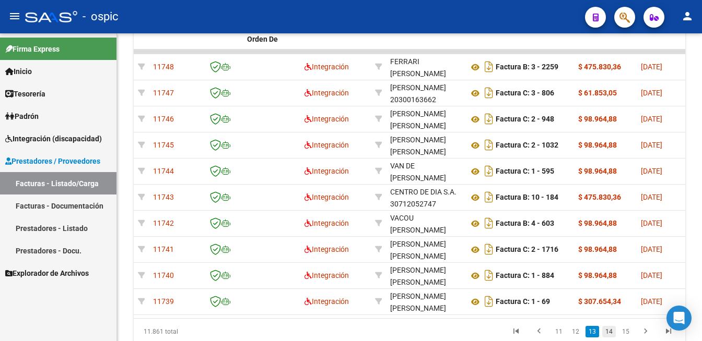
click at [610, 336] on link "14" at bounding box center [609, 331] width 14 height 11
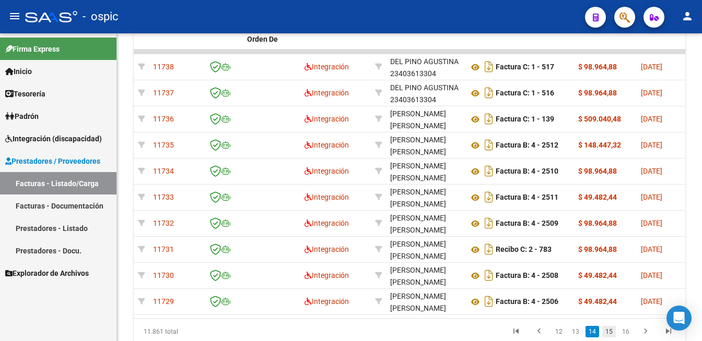
click at [608, 336] on link "15" at bounding box center [609, 331] width 14 height 11
click at [610, 336] on link "16" at bounding box center [609, 331] width 14 height 11
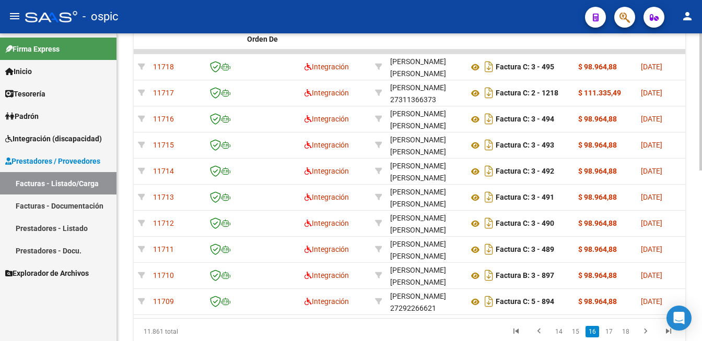
scroll to position [345, 0]
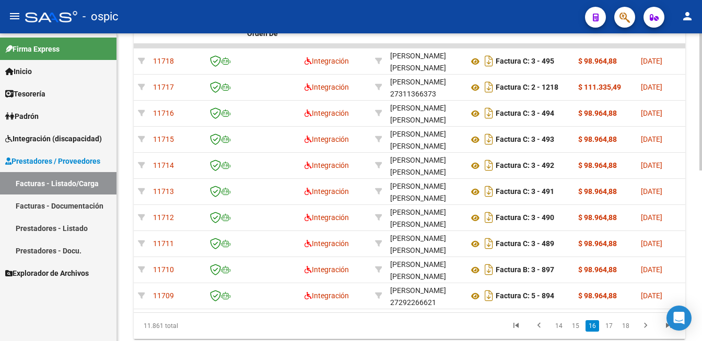
click at [692, 171] on div at bounding box center [700, 101] width 3 height 137
click at [608, 332] on link "17" at bounding box center [609, 326] width 14 height 11
click at [608, 332] on link "18" at bounding box center [609, 326] width 14 height 11
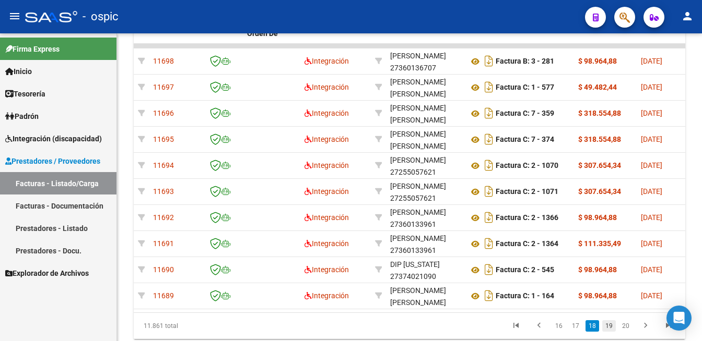
click at [609, 332] on link "19" at bounding box center [609, 326] width 14 height 11
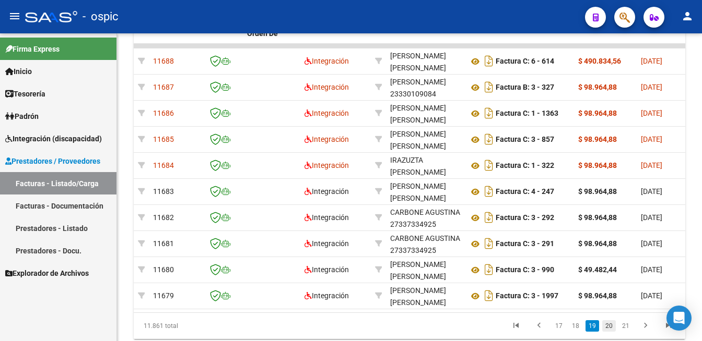
click at [611, 332] on link "20" at bounding box center [609, 326] width 14 height 11
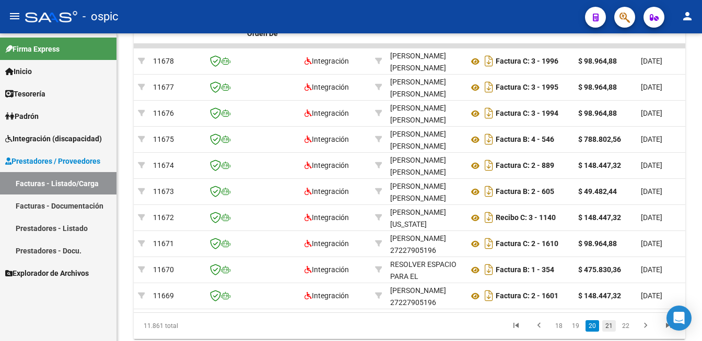
click at [610, 332] on link "21" at bounding box center [609, 326] width 14 height 11
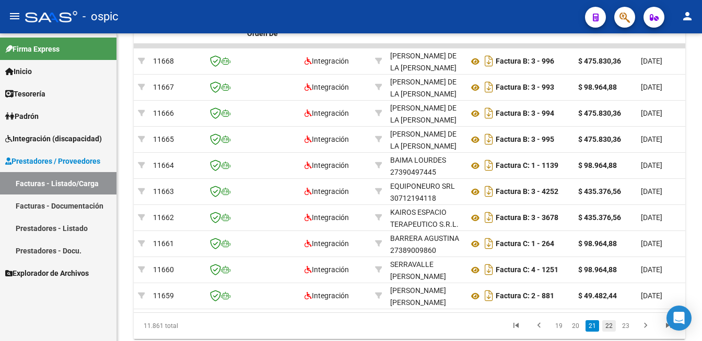
click at [607, 332] on link "22" at bounding box center [609, 326] width 14 height 11
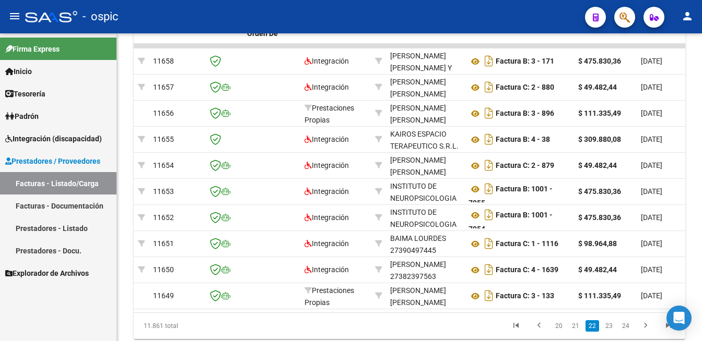
click at [613, 332] on link "23" at bounding box center [609, 326] width 14 height 11
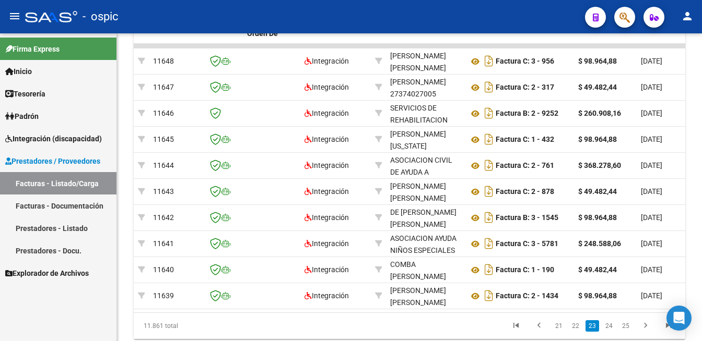
click at [611, 332] on link "24" at bounding box center [609, 326] width 14 height 11
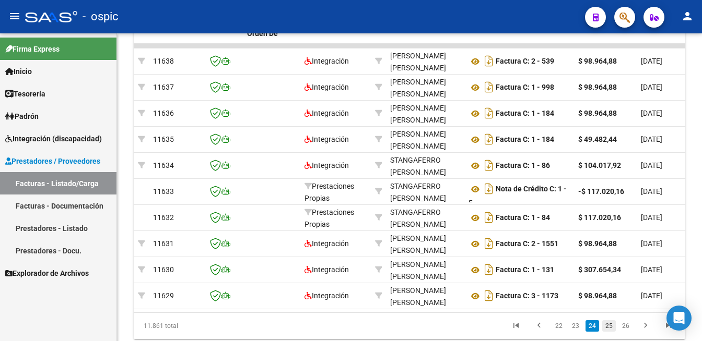
click at [609, 331] on link "25" at bounding box center [609, 326] width 14 height 11
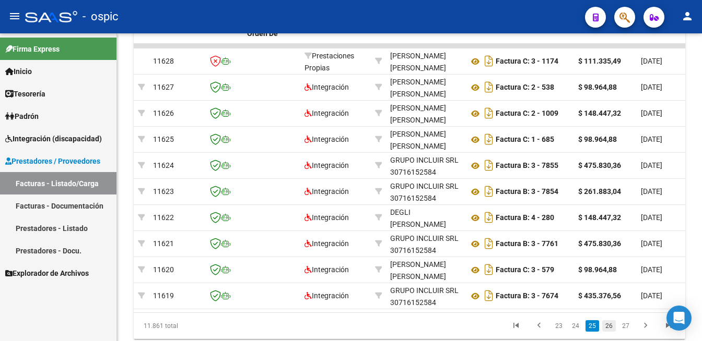
click at [607, 332] on link "26" at bounding box center [609, 326] width 14 height 11
